Goal: Information Seeking & Learning: Learn about a topic

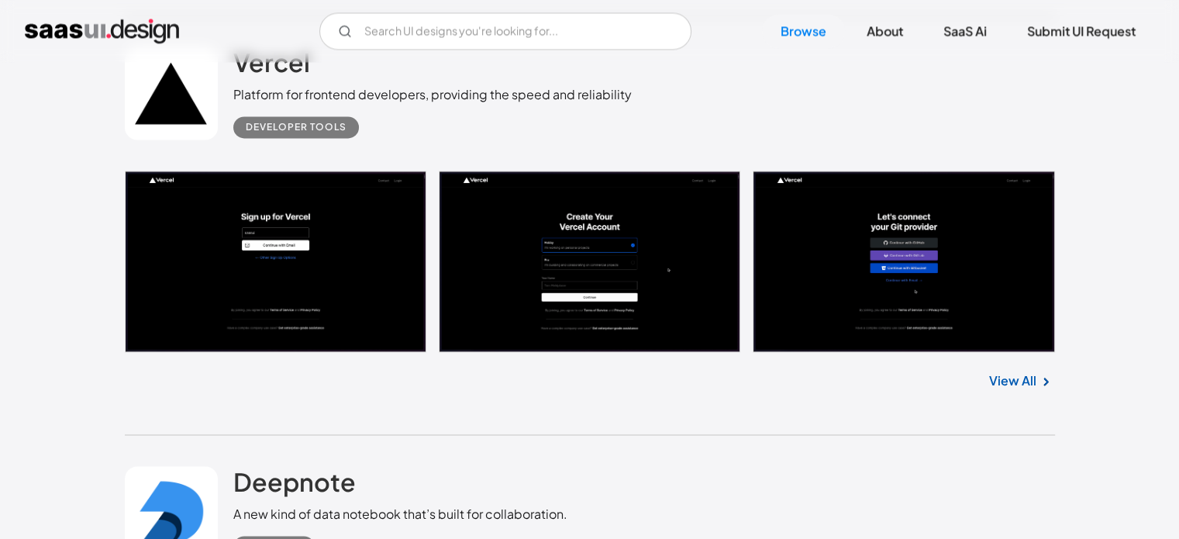
scroll to position [8219, 0]
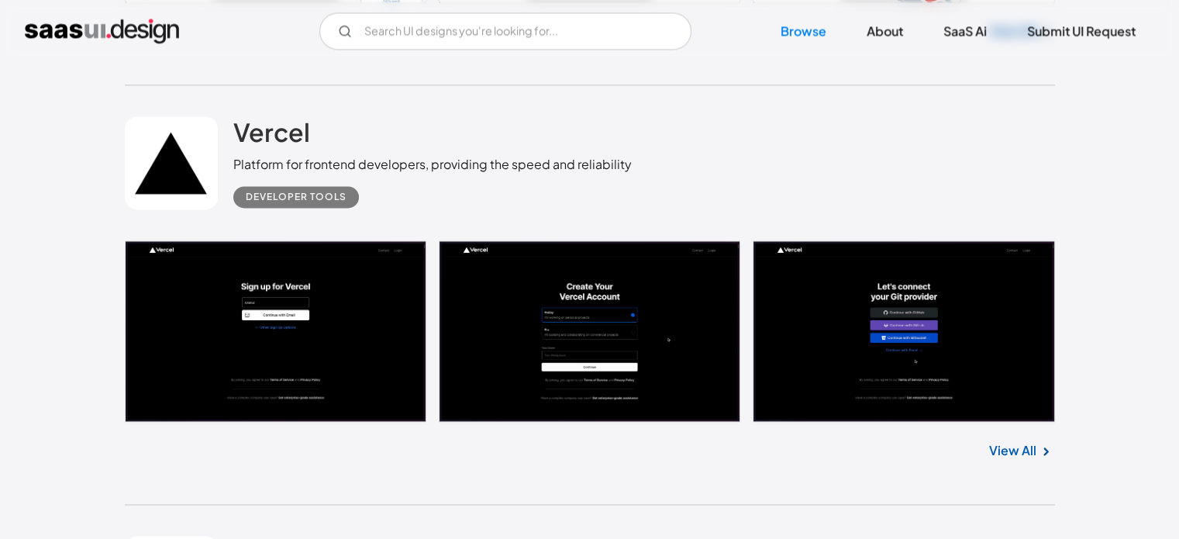
click at [182, 175] on link at bounding box center [171, 162] width 93 height 93
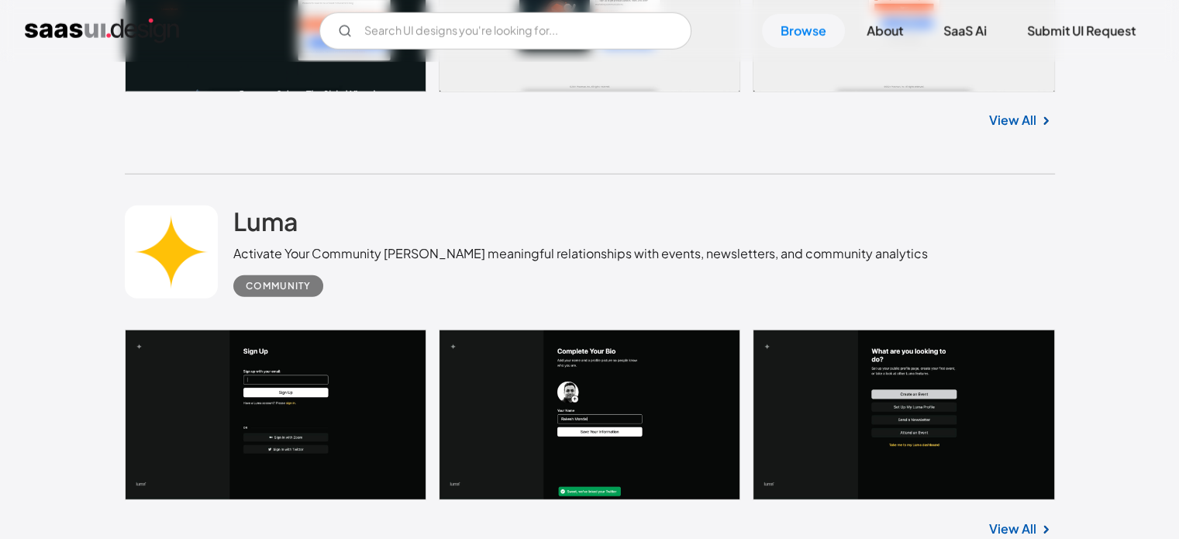
scroll to position [10157, 0]
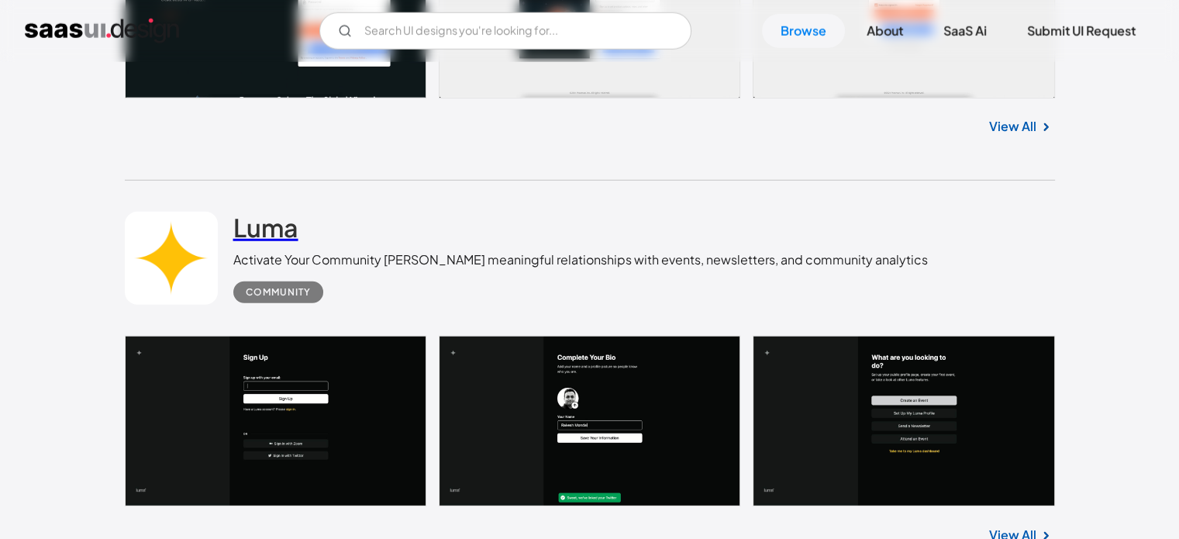
click at [261, 222] on h2 "Luma" at bounding box center [265, 227] width 65 height 31
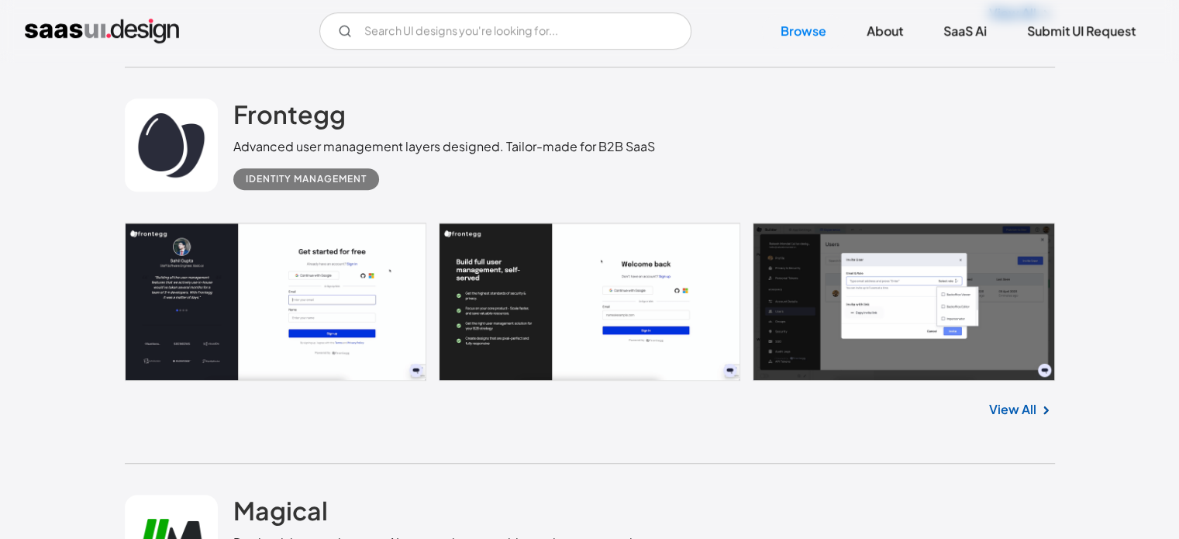
scroll to position [12794, 0]
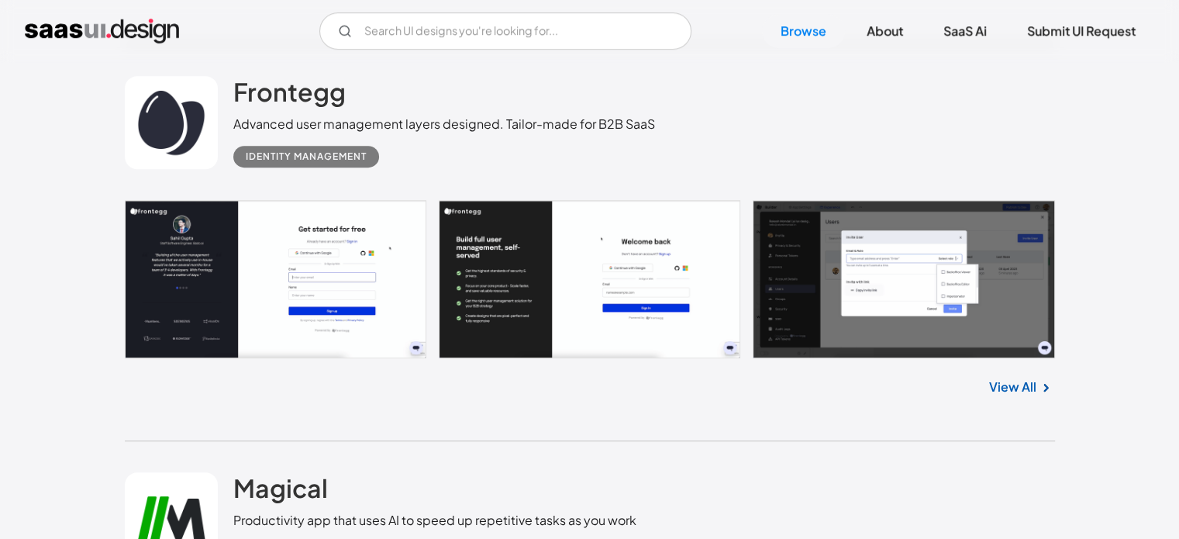
click at [193, 132] on link at bounding box center [171, 122] width 93 height 93
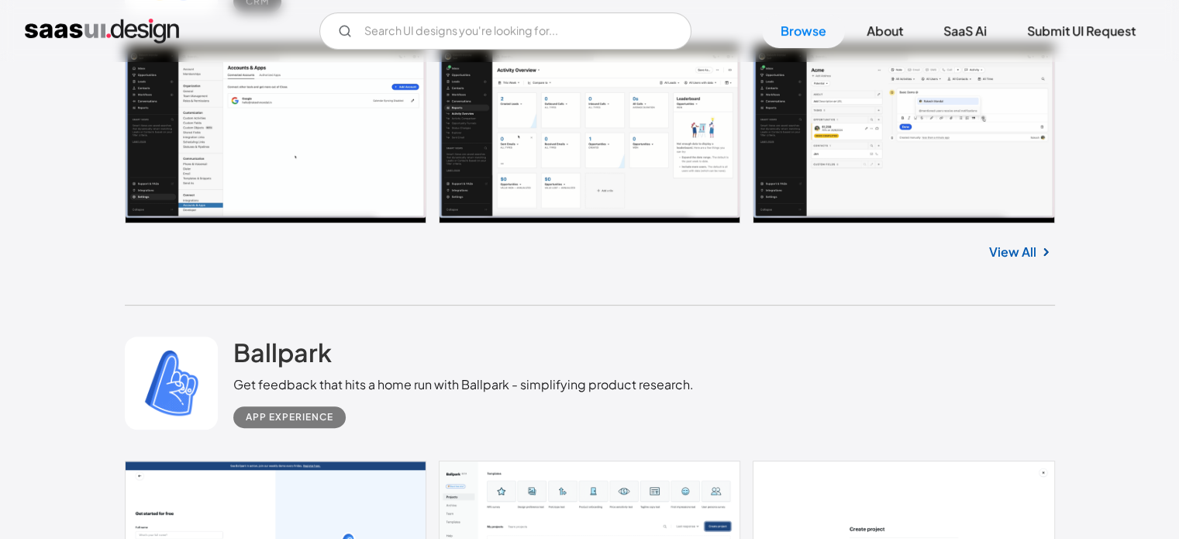
scroll to position [35899, 0]
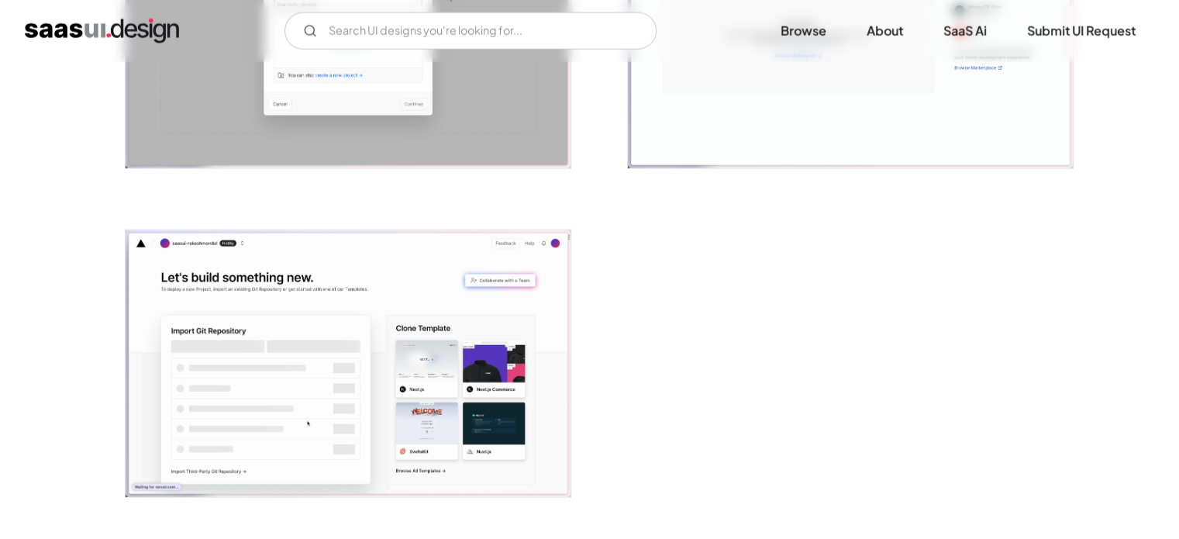
scroll to position [3799, 0]
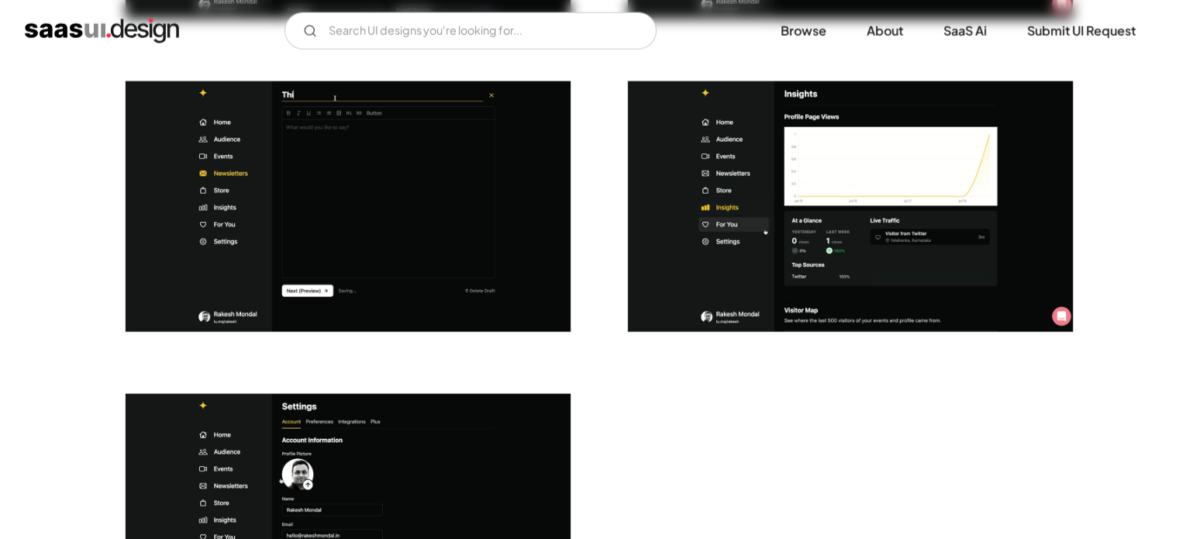
scroll to position [3954, 0]
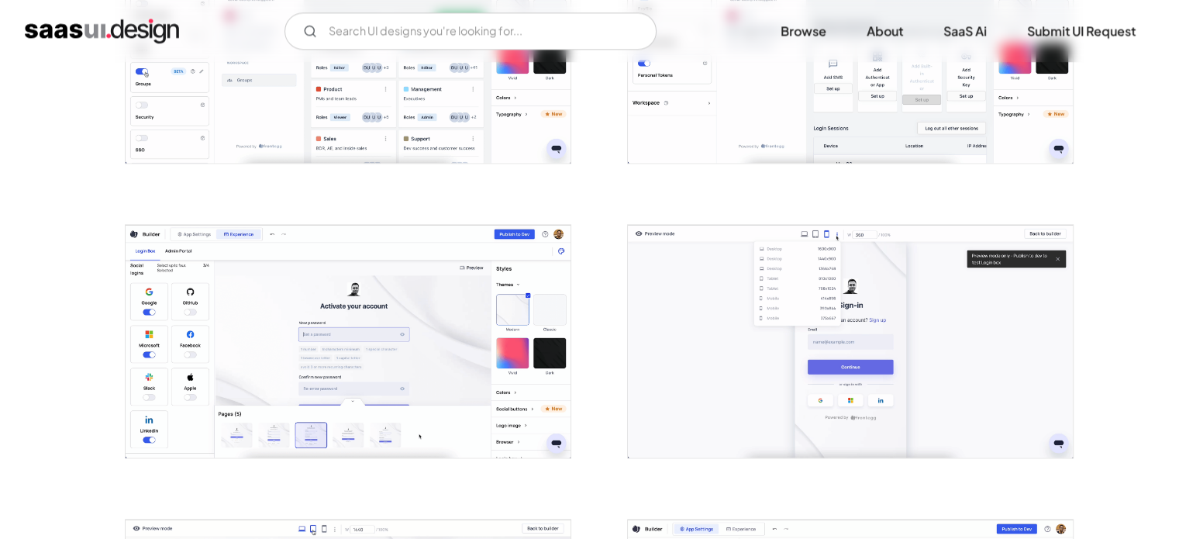
scroll to position [1938, 0]
